Goal: Check status: Check status

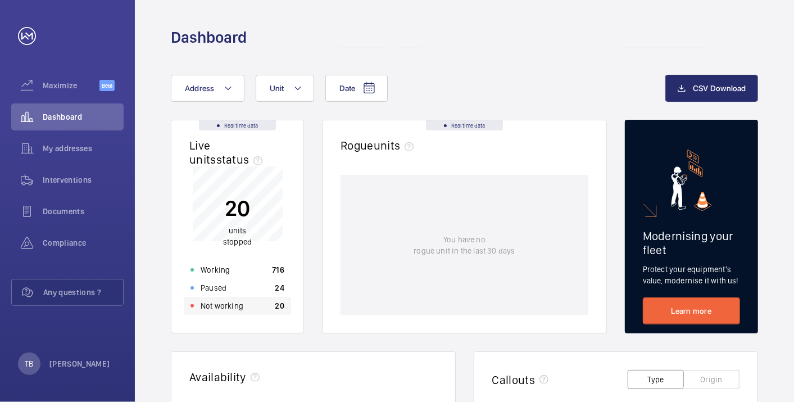
click at [252, 304] on div "Not working 20" at bounding box center [237, 306] width 107 height 18
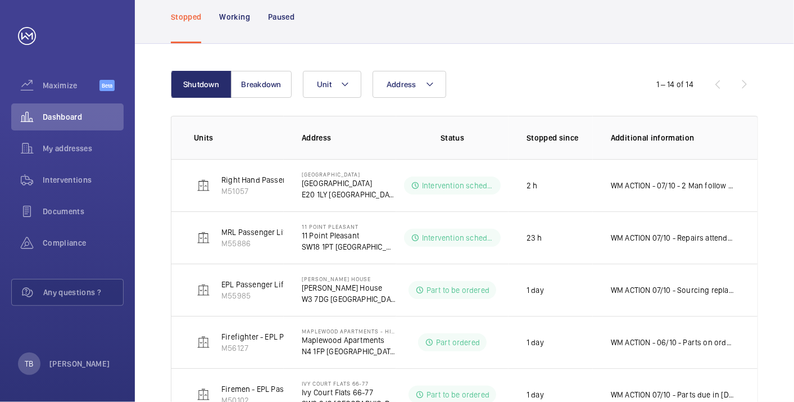
scroll to position [81, 0]
